Goal: Information Seeking & Learning: Learn about a topic

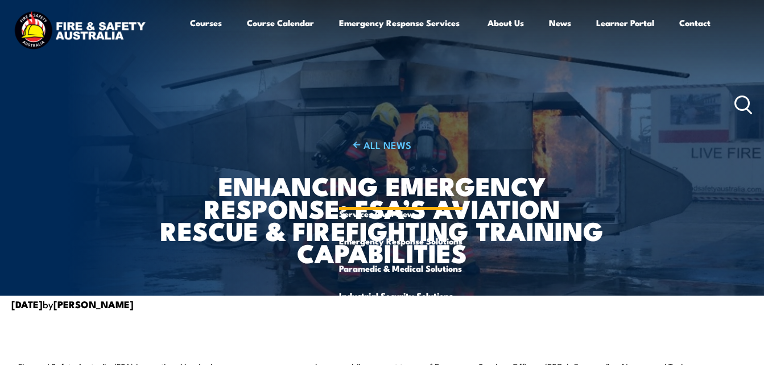
click at [407, 24] on link "Emergency Response Services" at bounding box center [400, 104] width 123 height 191
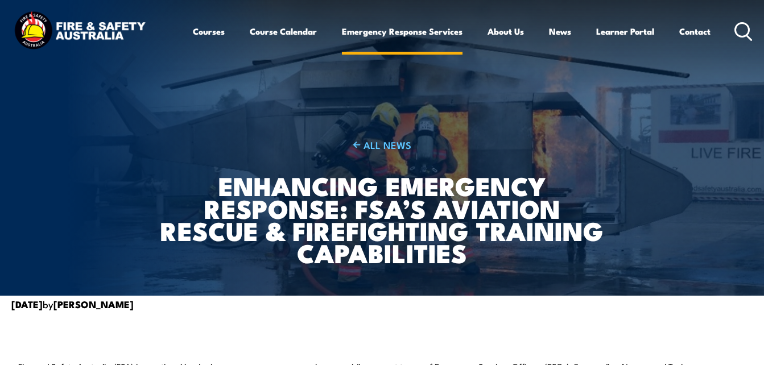
click at [405, 31] on link "Emergency Response Services" at bounding box center [402, 31] width 121 height 27
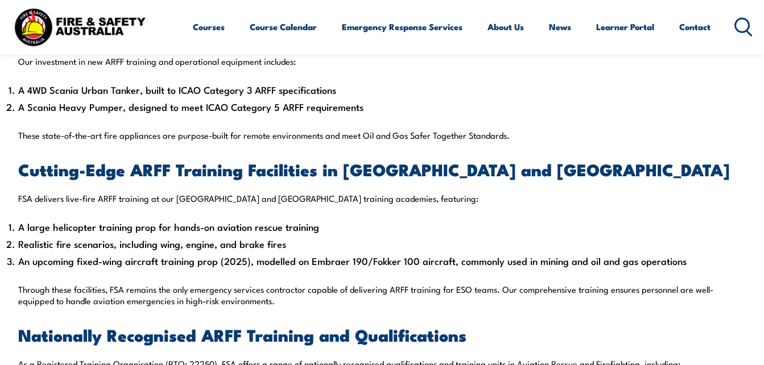
scroll to position [626, 0]
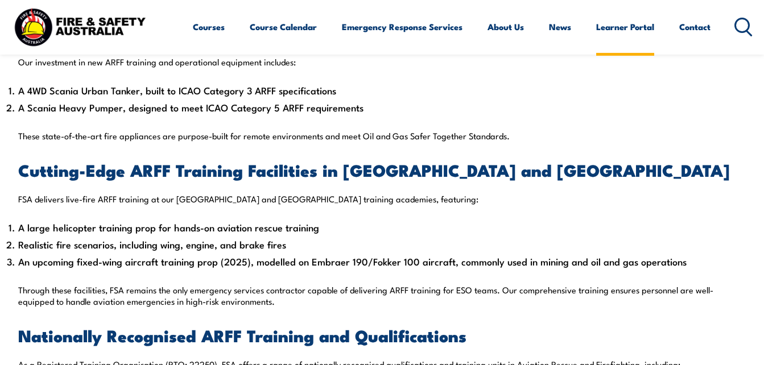
click at [614, 25] on link "Learner Portal" at bounding box center [625, 26] width 58 height 27
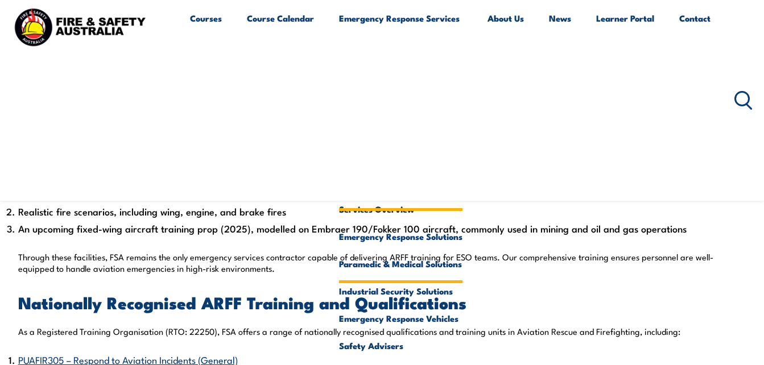
scroll to position [631, 0]
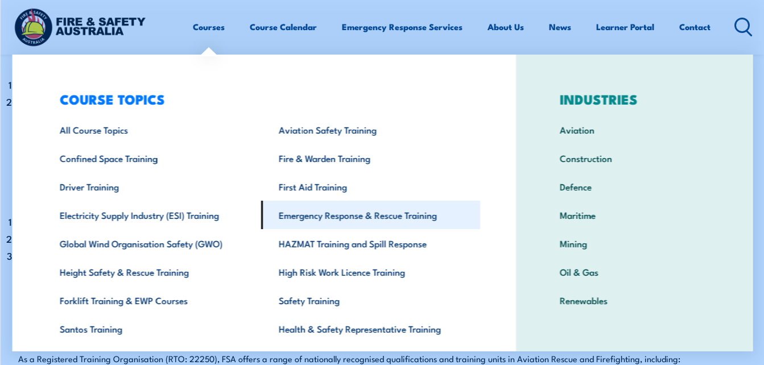
click at [370, 221] on link "Emergency Response & Rescue Training" at bounding box center [369, 215] width 219 height 28
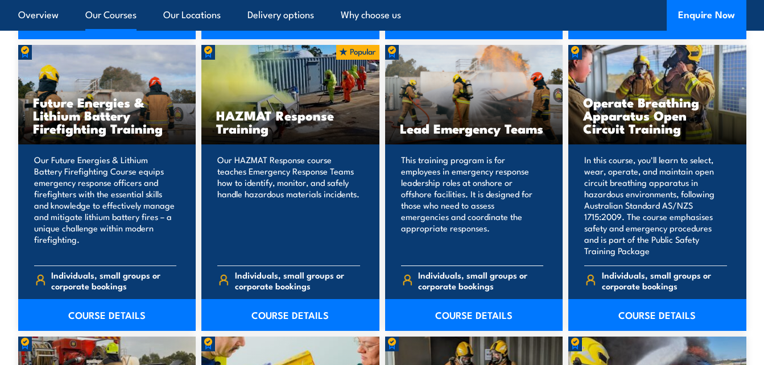
scroll to position [1138, 0]
